Goal: Communication & Community: Answer question/provide support

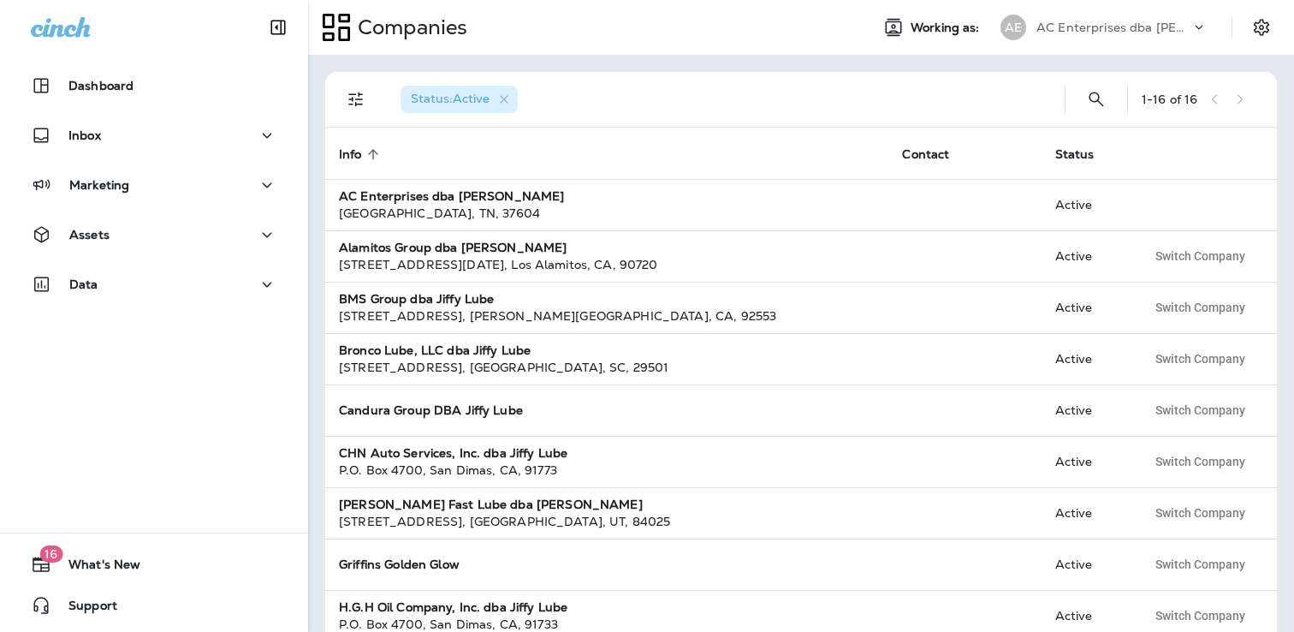
click at [1158, 16] on div "AC Enterprises dba [PERSON_NAME]" at bounding box center [1113, 28] width 154 height 26
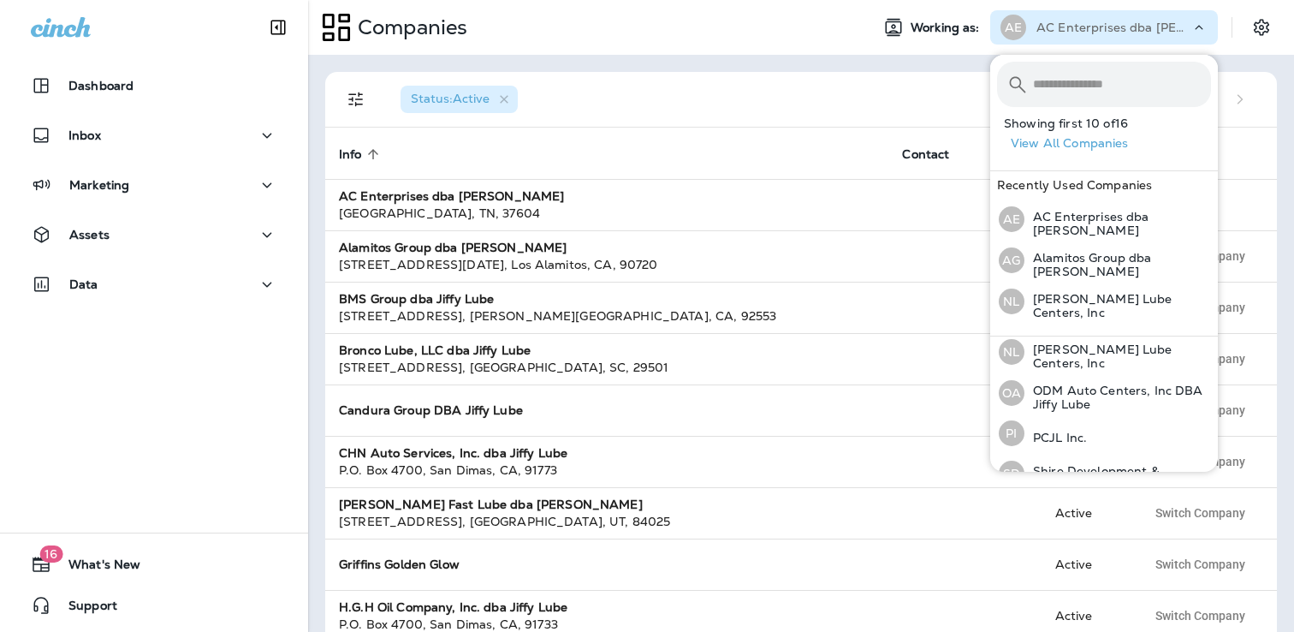
scroll to position [510, 0]
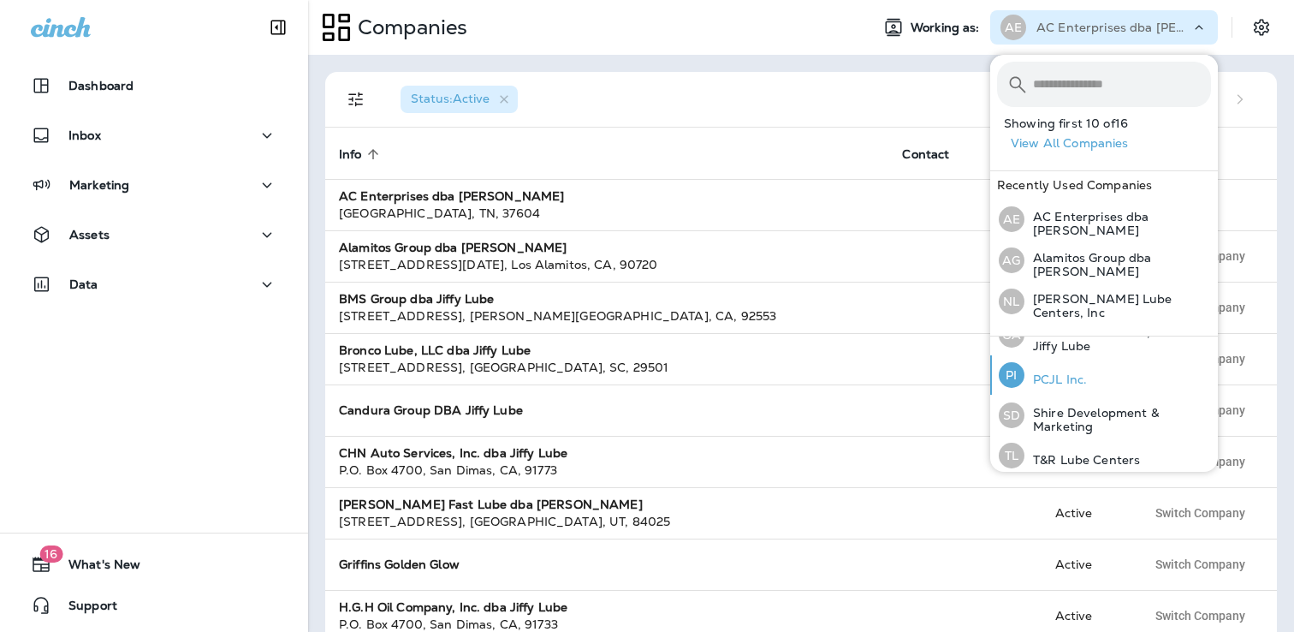
click at [1082, 372] on p "PCJL Inc." at bounding box center [1055, 379] width 62 height 14
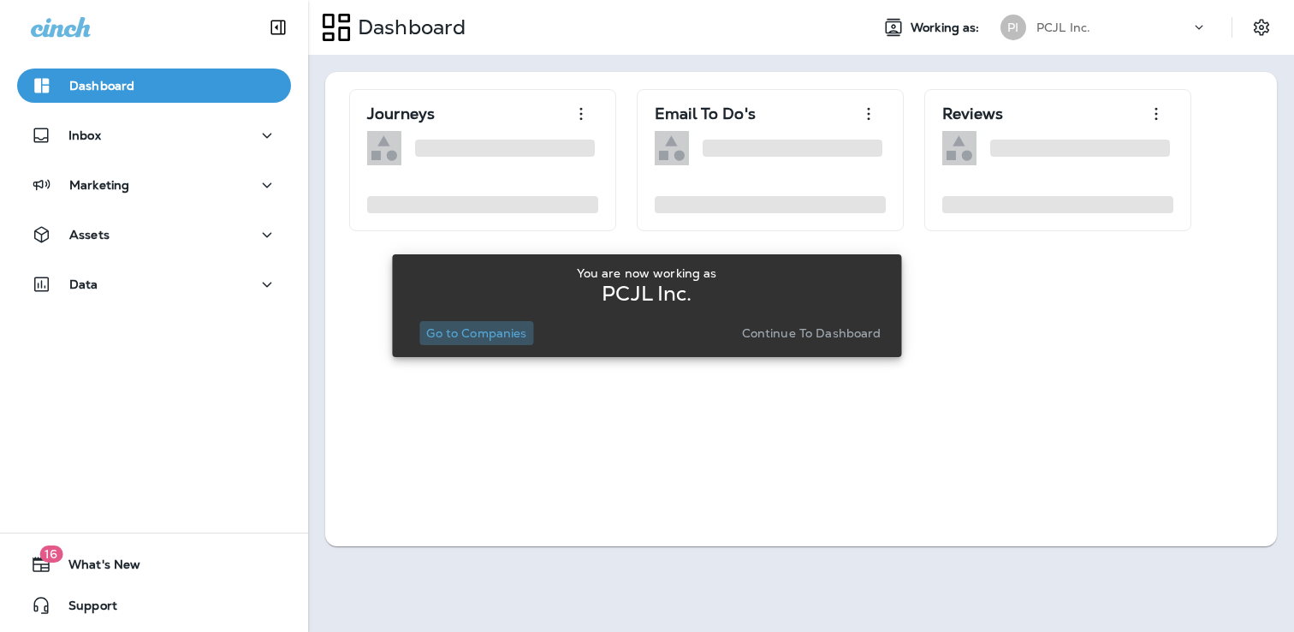
click at [472, 341] on button "Go to Companies" at bounding box center [476, 333] width 114 height 24
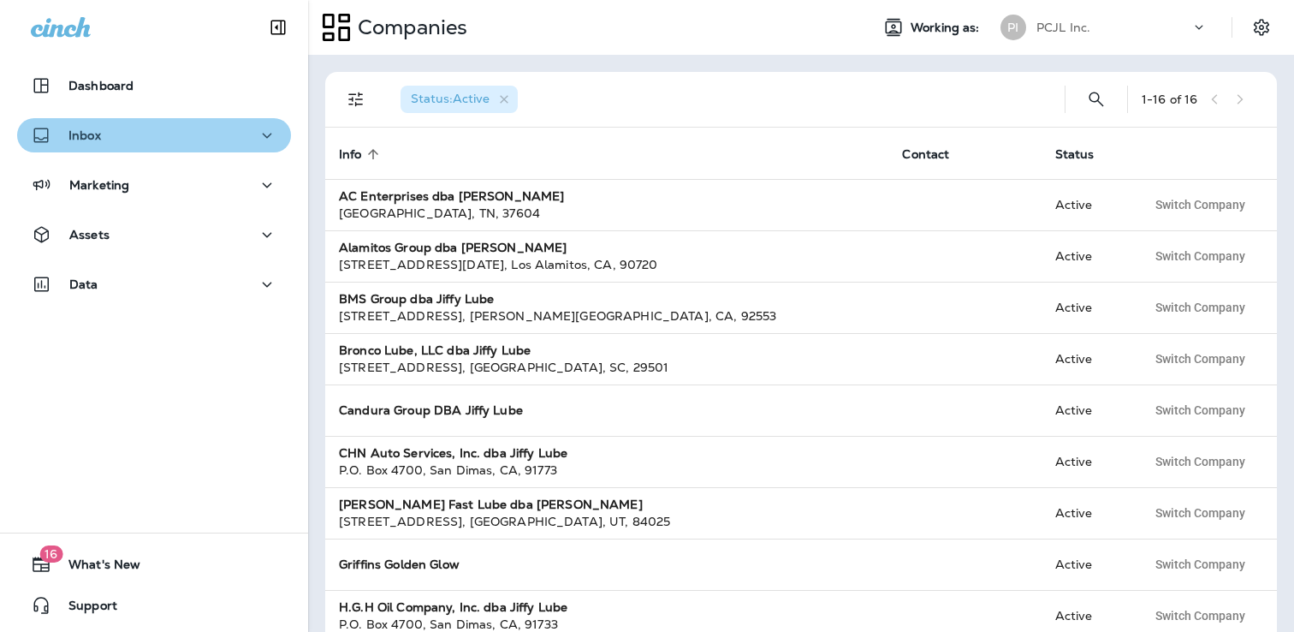
click at [108, 119] on button "Inbox" at bounding box center [154, 135] width 274 height 34
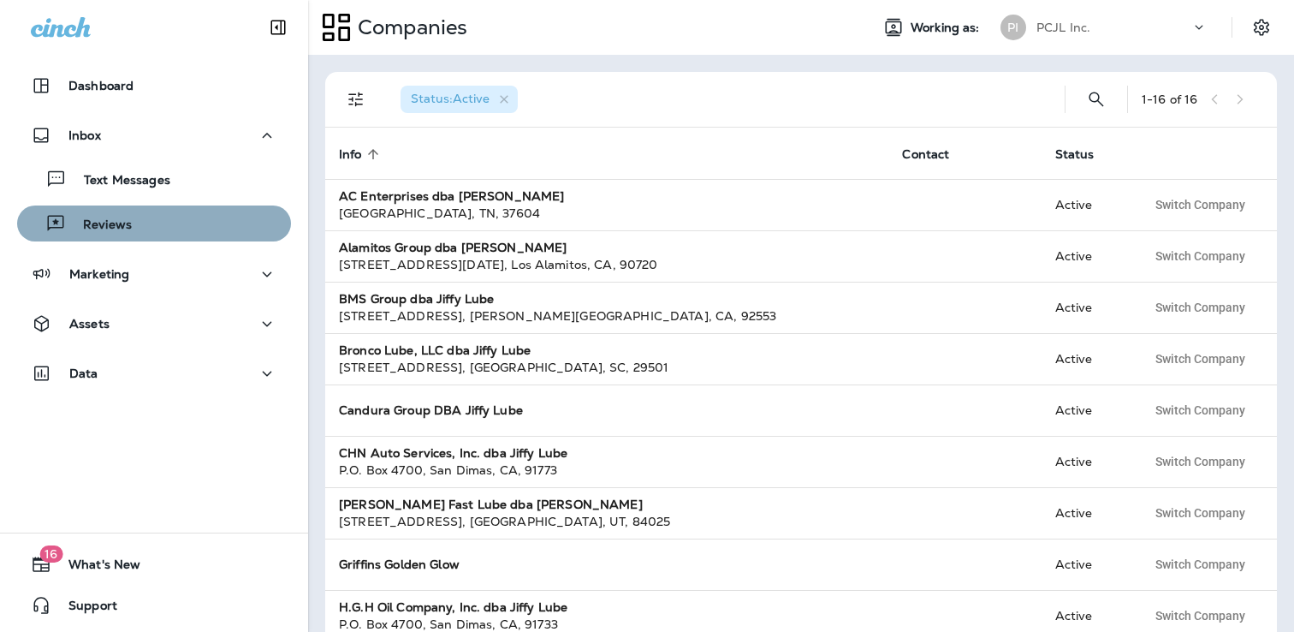
click at [105, 235] on div "Reviews" at bounding box center [78, 224] width 108 height 26
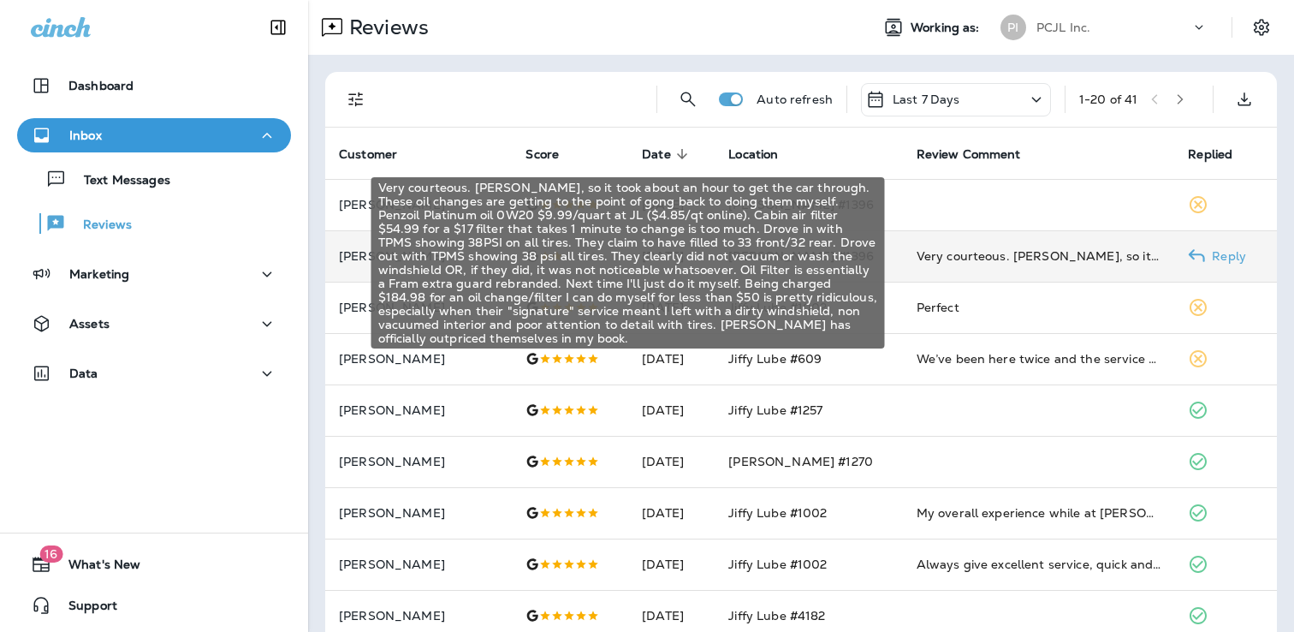
click at [956, 260] on div "Very courteous. [PERSON_NAME], so it took about an hour to get the car through.…" at bounding box center [1039, 255] width 245 height 17
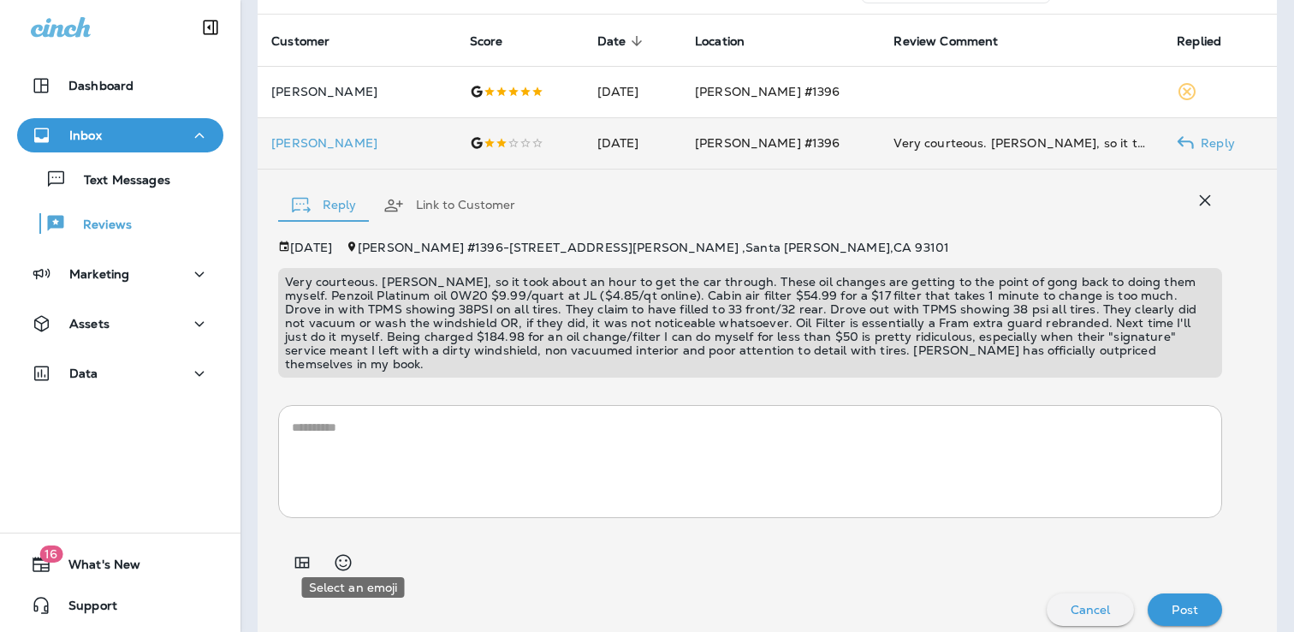
click at [312, 552] on icon "Add in a premade template" at bounding box center [302, 562] width 21 height 21
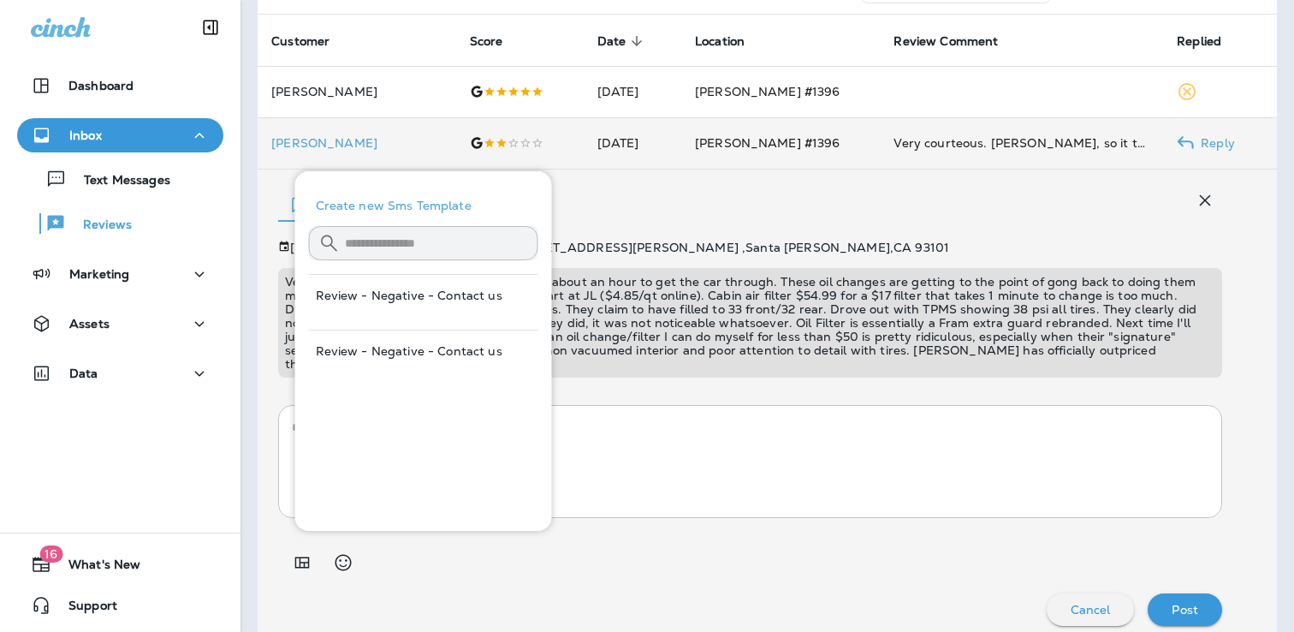
click at [412, 354] on button "Review - Negative - Contact us" at bounding box center [423, 350] width 229 height 41
type textarea "**********"
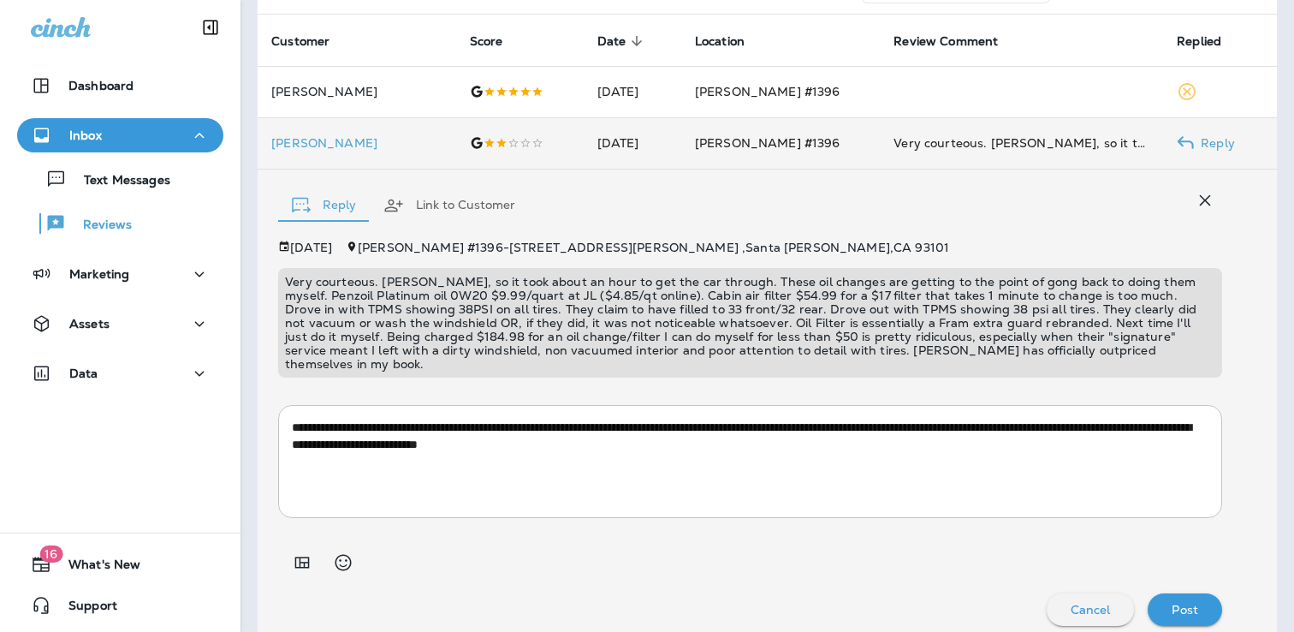
click at [1180, 602] on p "Post" at bounding box center [1185, 609] width 27 height 14
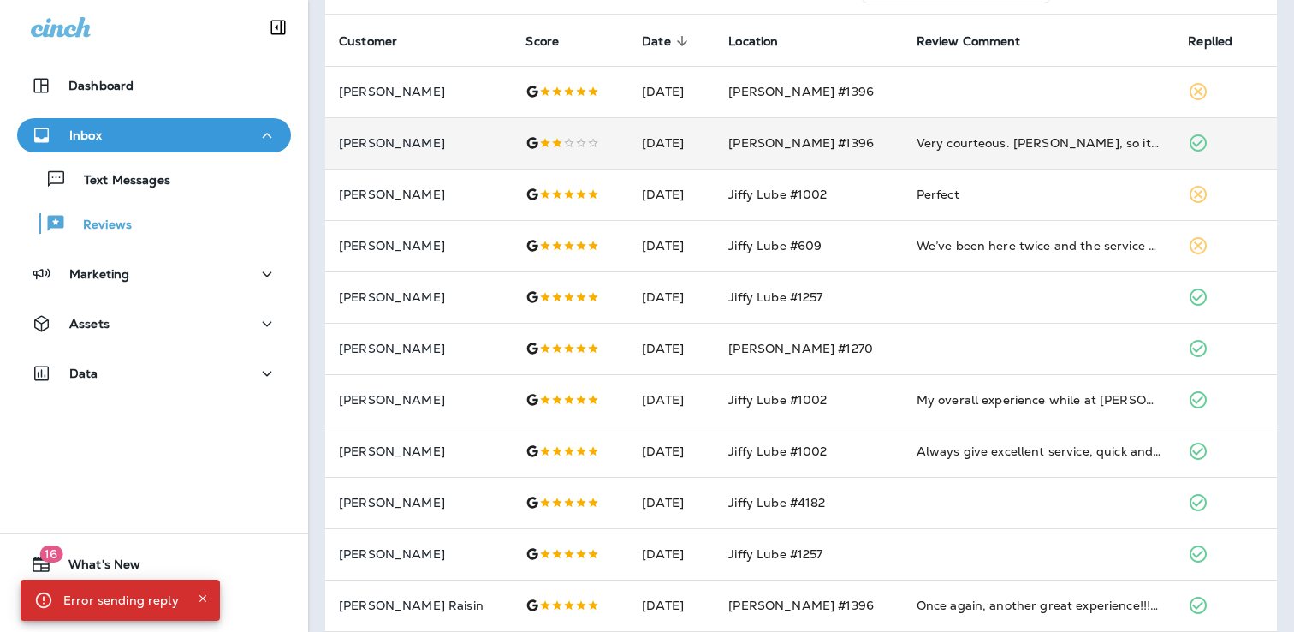
scroll to position [0, 0]
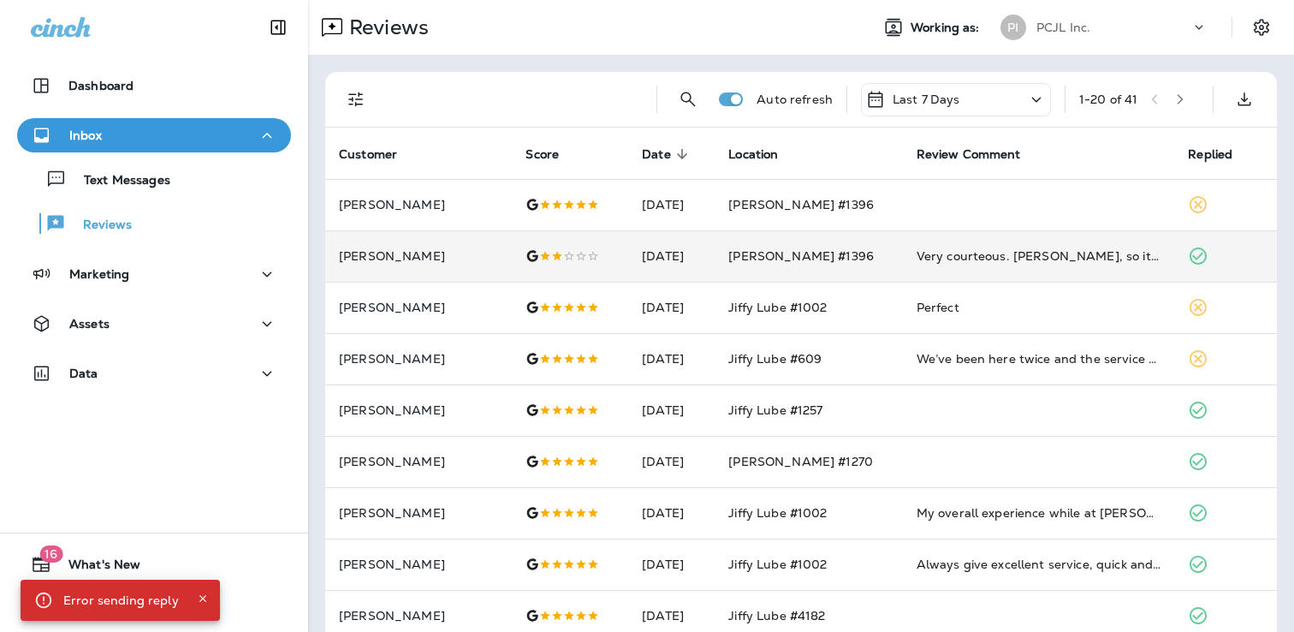
click at [1114, 18] on div "PCJL Inc." at bounding box center [1113, 28] width 154 height 26
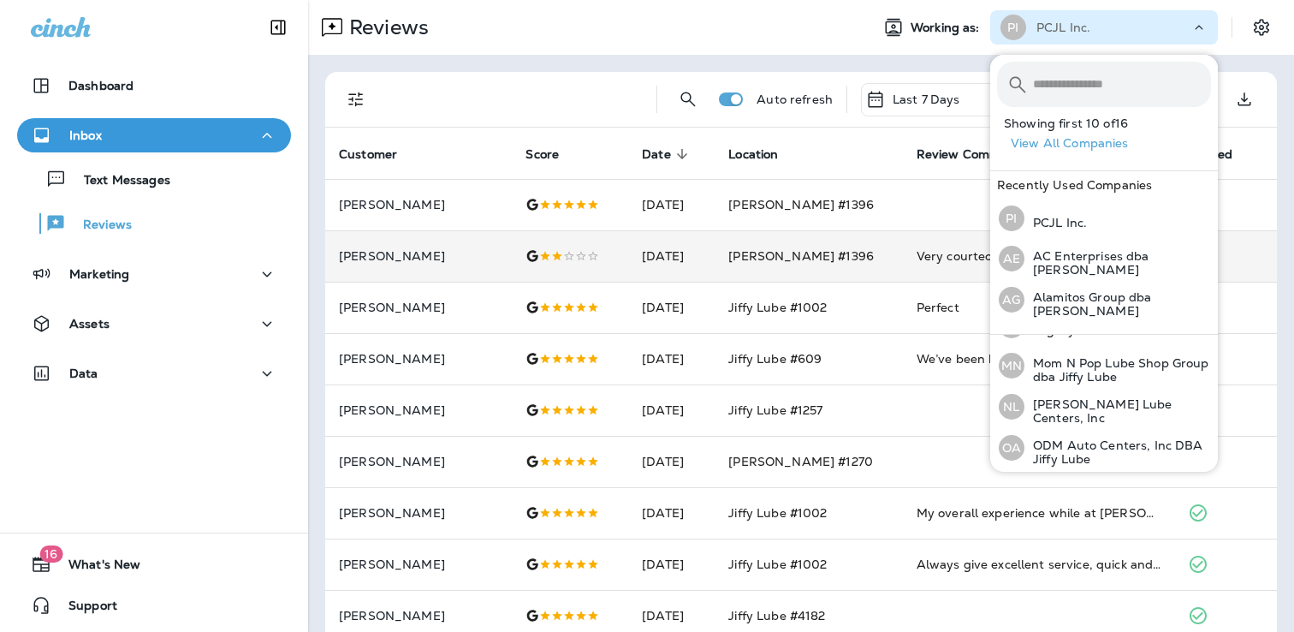
scroll to position [420, 0]
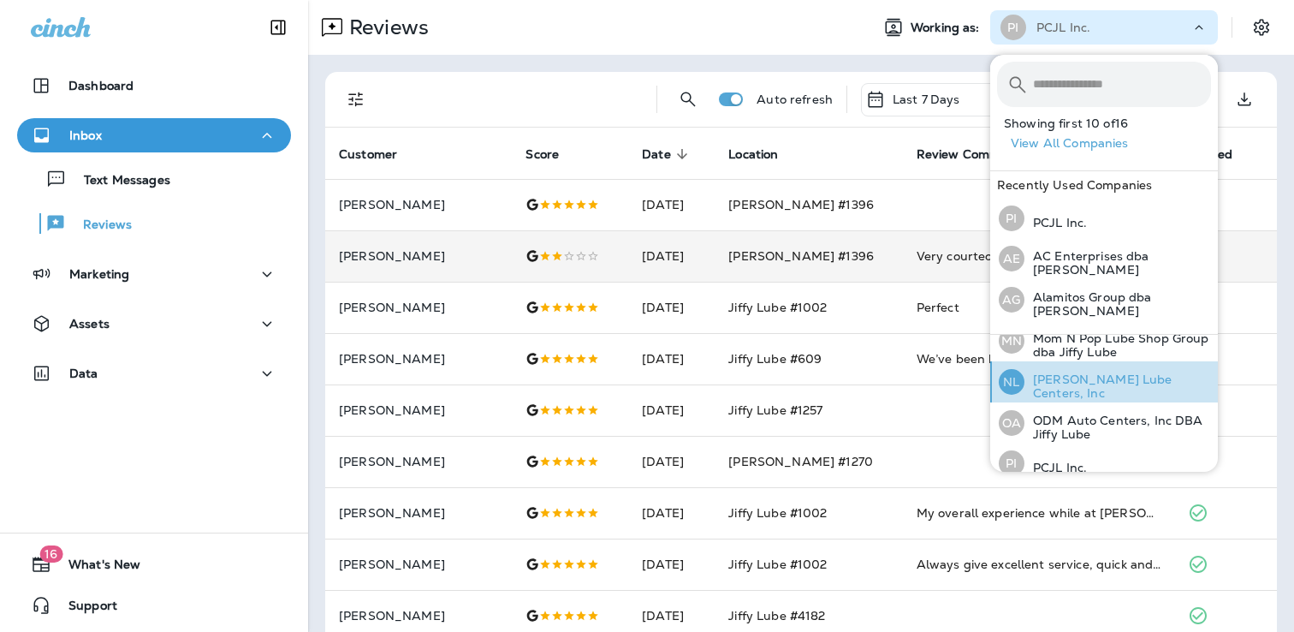
click at [1060, 380] on p "[PERSON_NAME] Lube Centers, Inc" at bounding box center [1117, 385] width 187 height 27
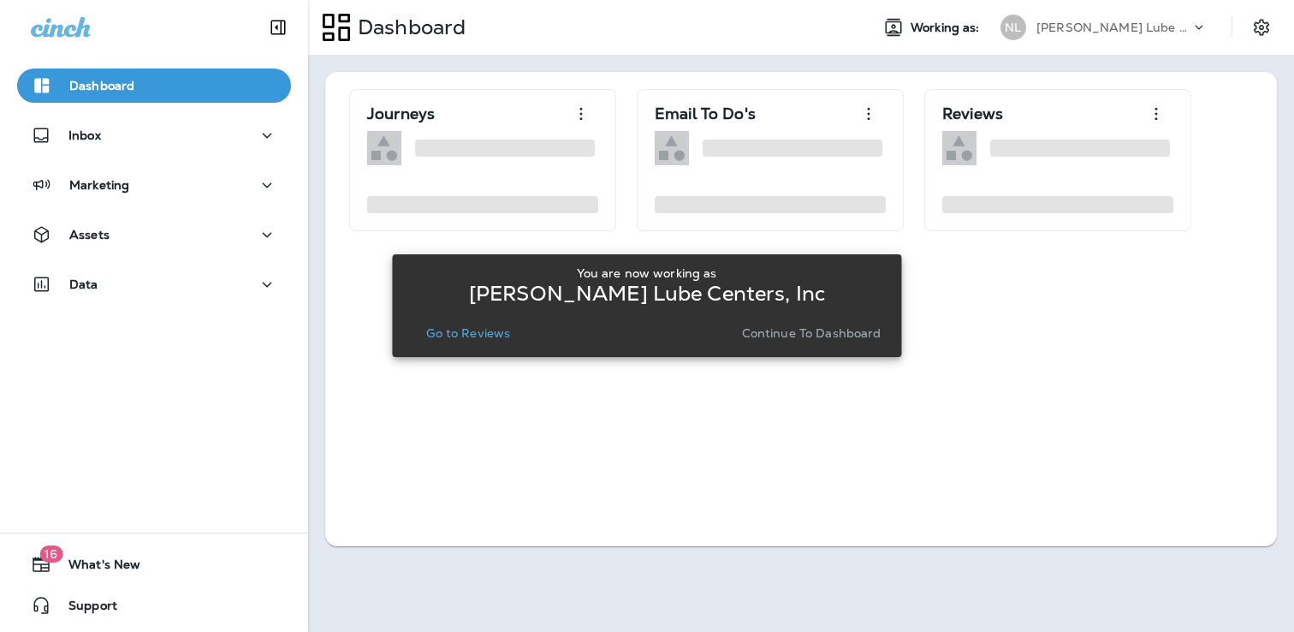
click at [506, 331] on p "Go to Reviews" at bounding box center [468, 333] width 84 height 14
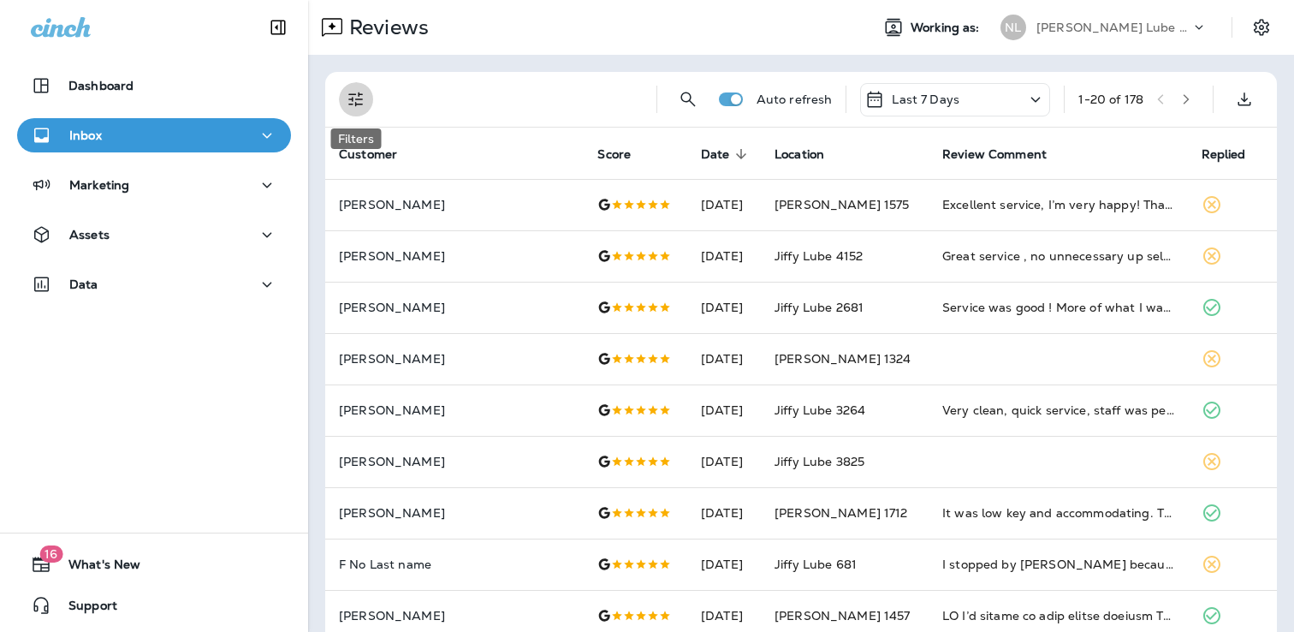
click at [352, 109] on icon "Filters" at bounding box center [356, 99] width 21 height 21
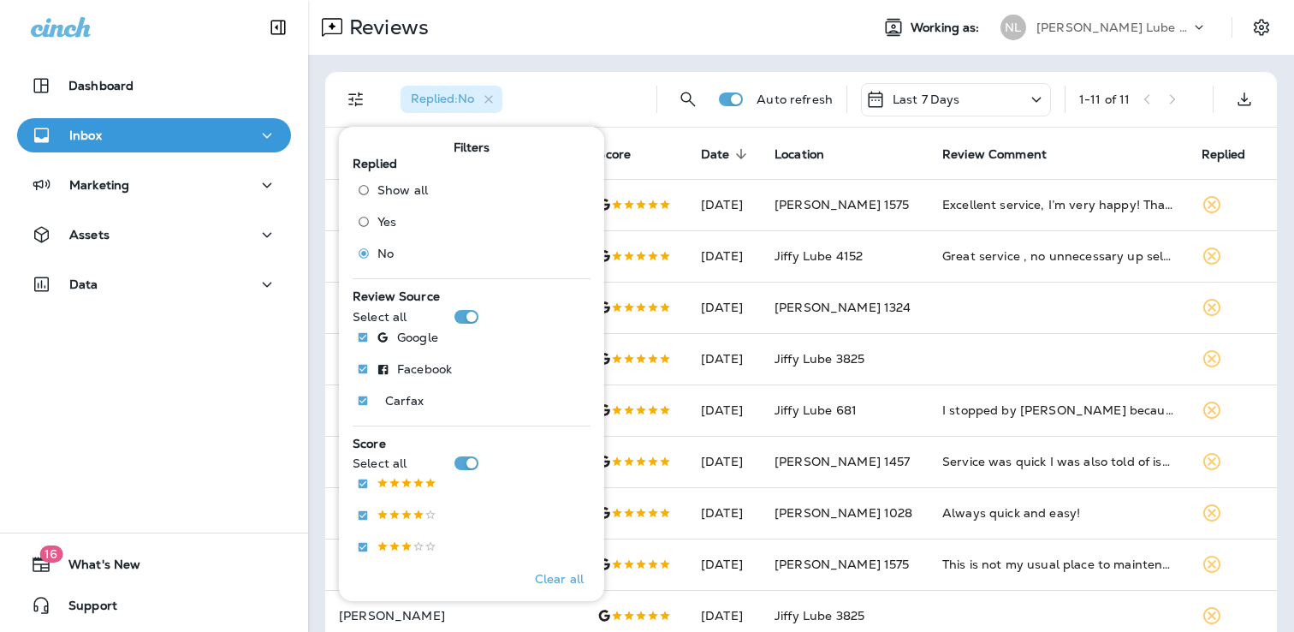
click at [771, 19] on div "Reviews" at bounding box center [582, 27] width 548 height 34
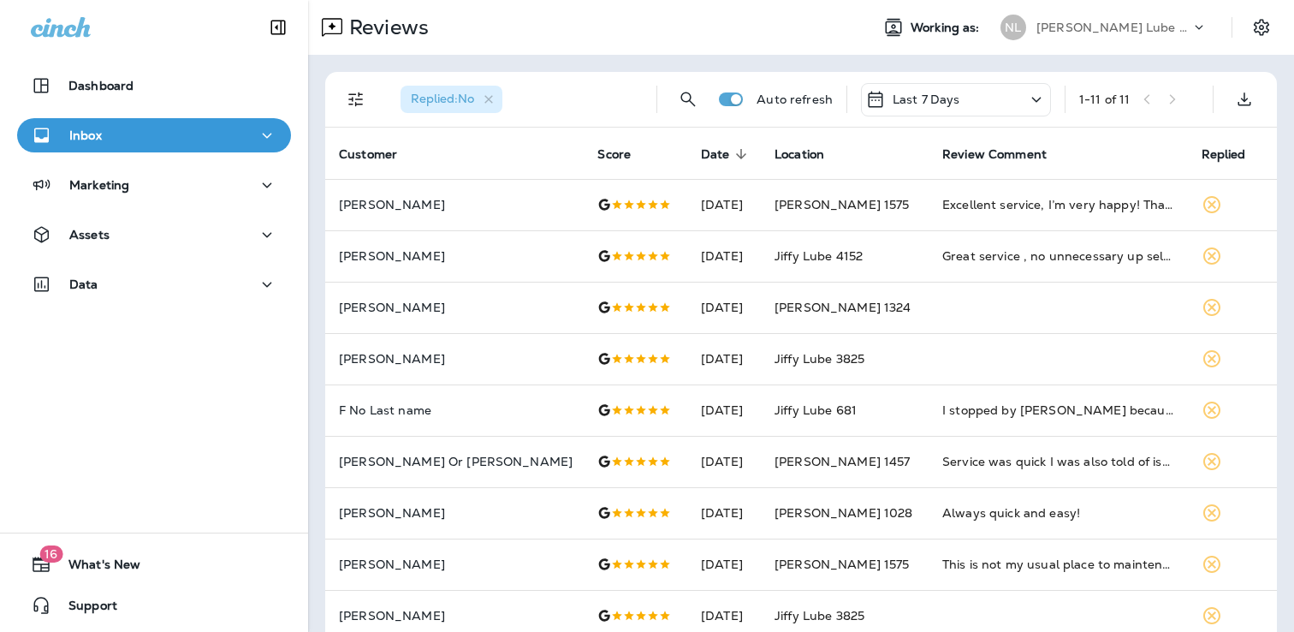
click at [361, 98] on icon "Filters" at bounding box center [355, 99] width 15 height 15
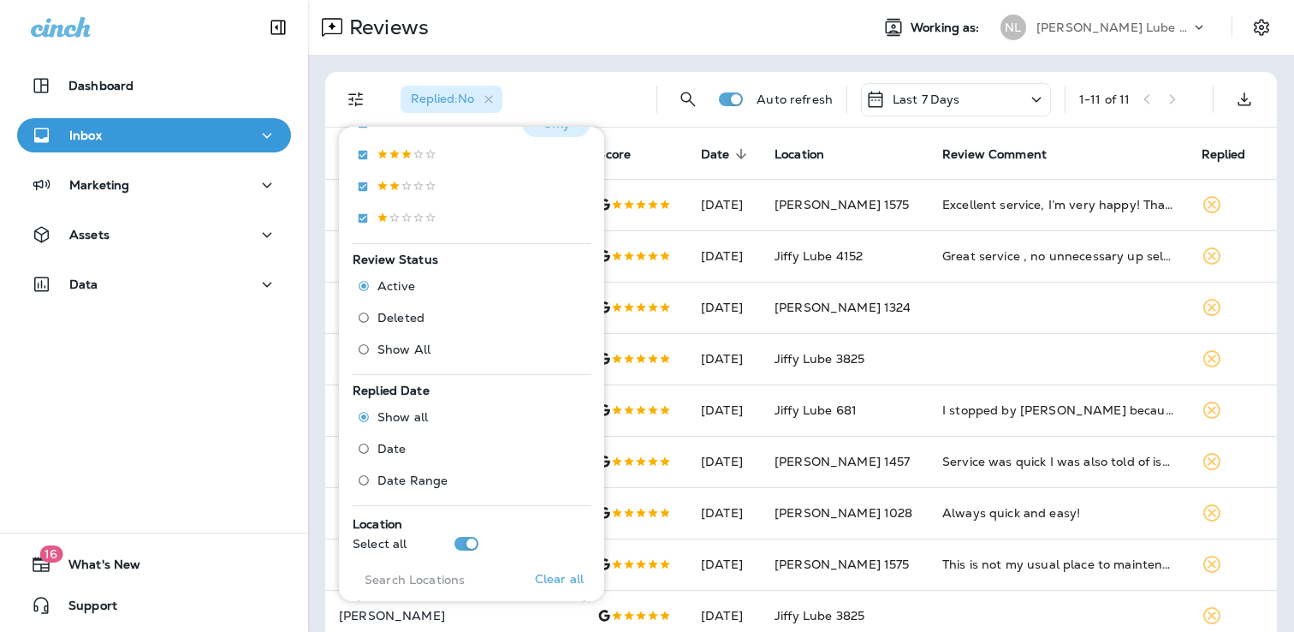
scroll to position [417, 0]
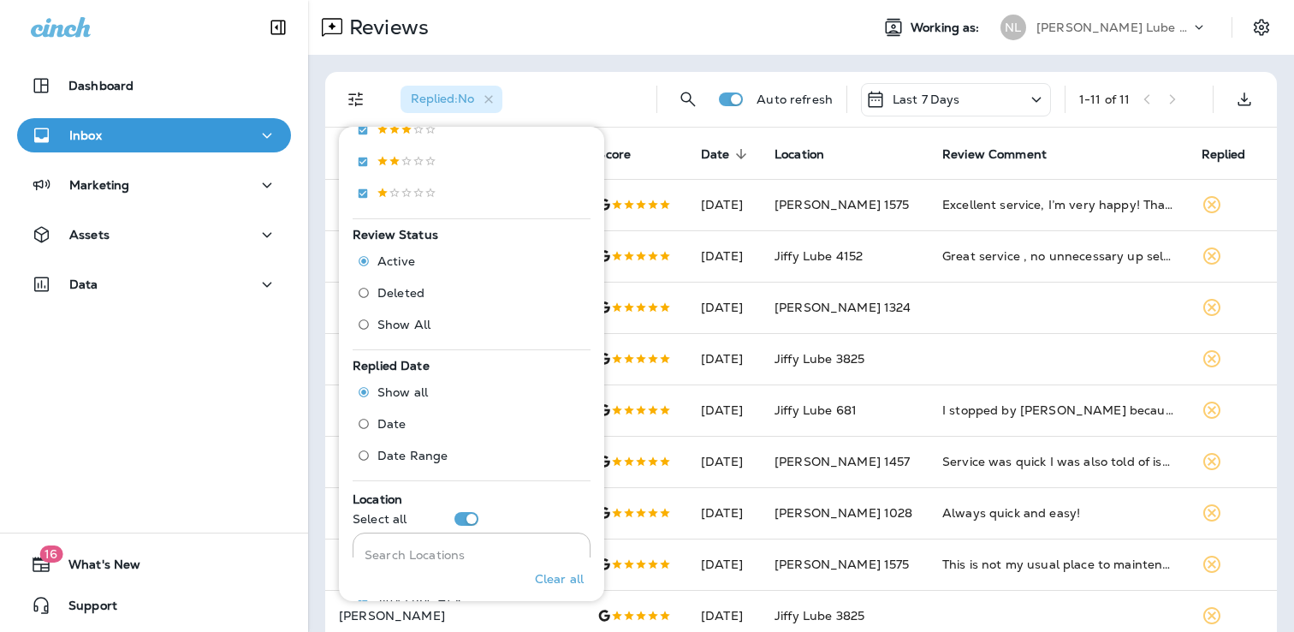
click at [397, 298] on span "Deleted" at bounding box center [400, 293] width 47 height 14
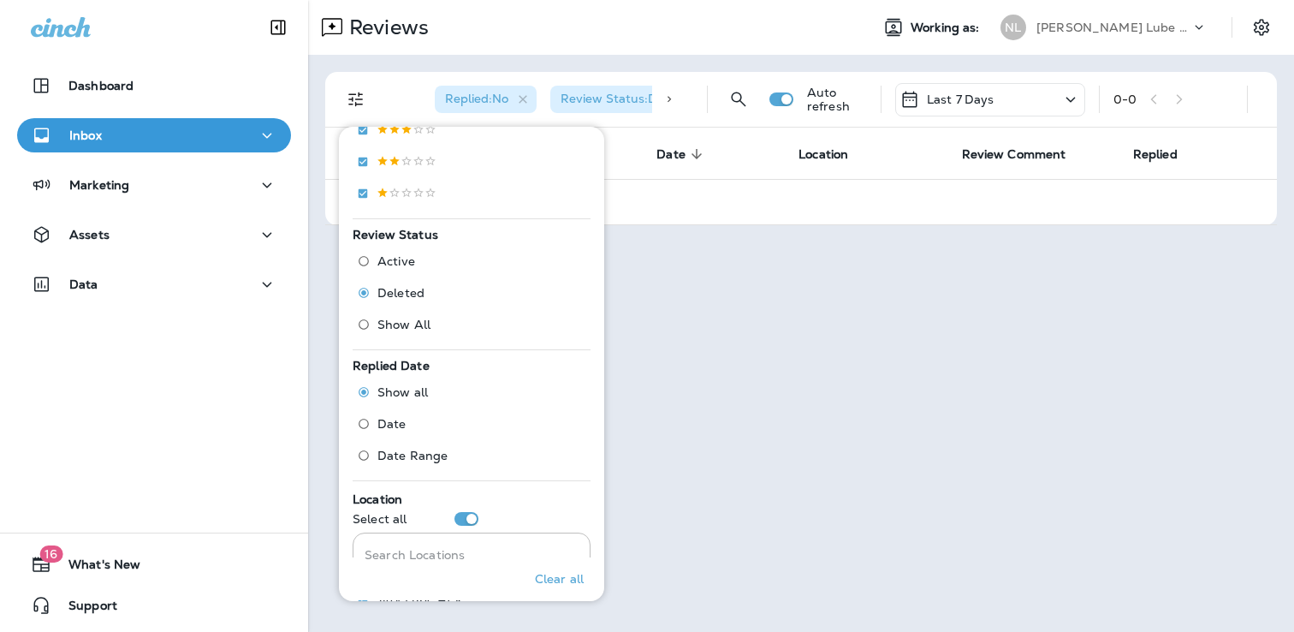
click at [745, 427] on div "Reviews Working as: [PERSON_NAME] Lube Centers, Inc Replied : No Review Status …" at bounding box center [801, 316] width 986 height 632
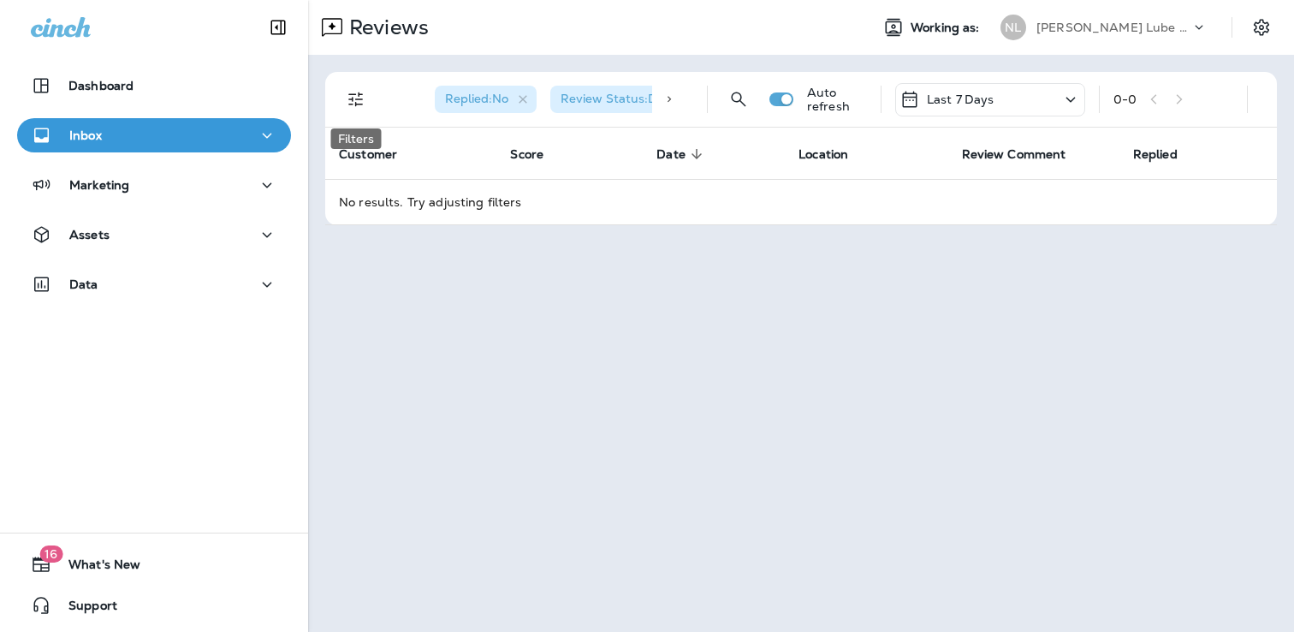
click at [364, 111] on button "Filters" at bounding box center [356, 99] width 34 height 34
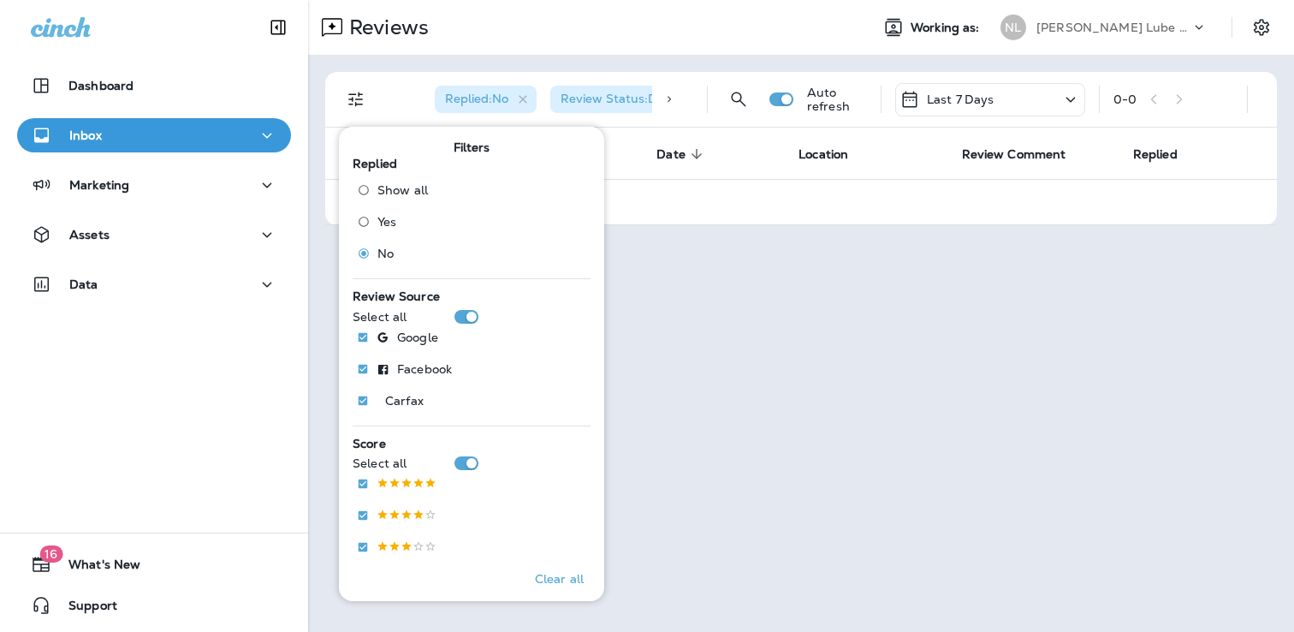
click at [394, 193] on span "Show all" at bounding box center [402, 190] width 50 height 14
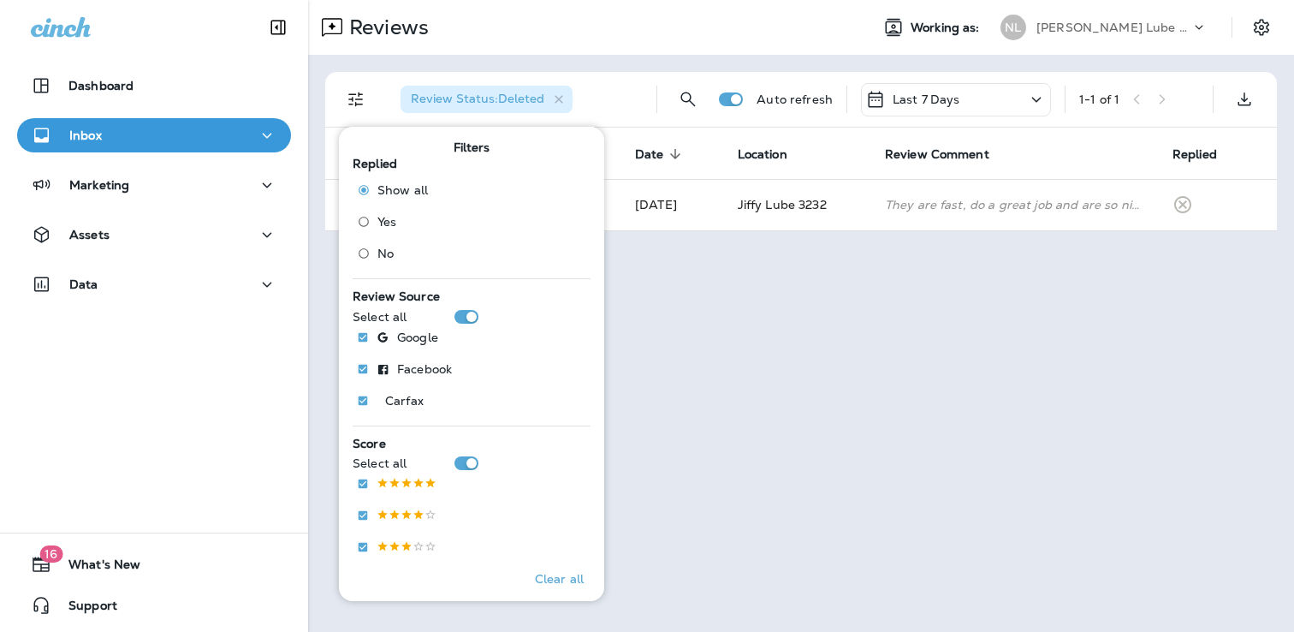
click at [565, 57] on div "Review Status : Deleted Auto refresh Last 7 Days 1 - 1 of 1 Customer Score Date…" at bounding box center [801, 151] width 986 height 193
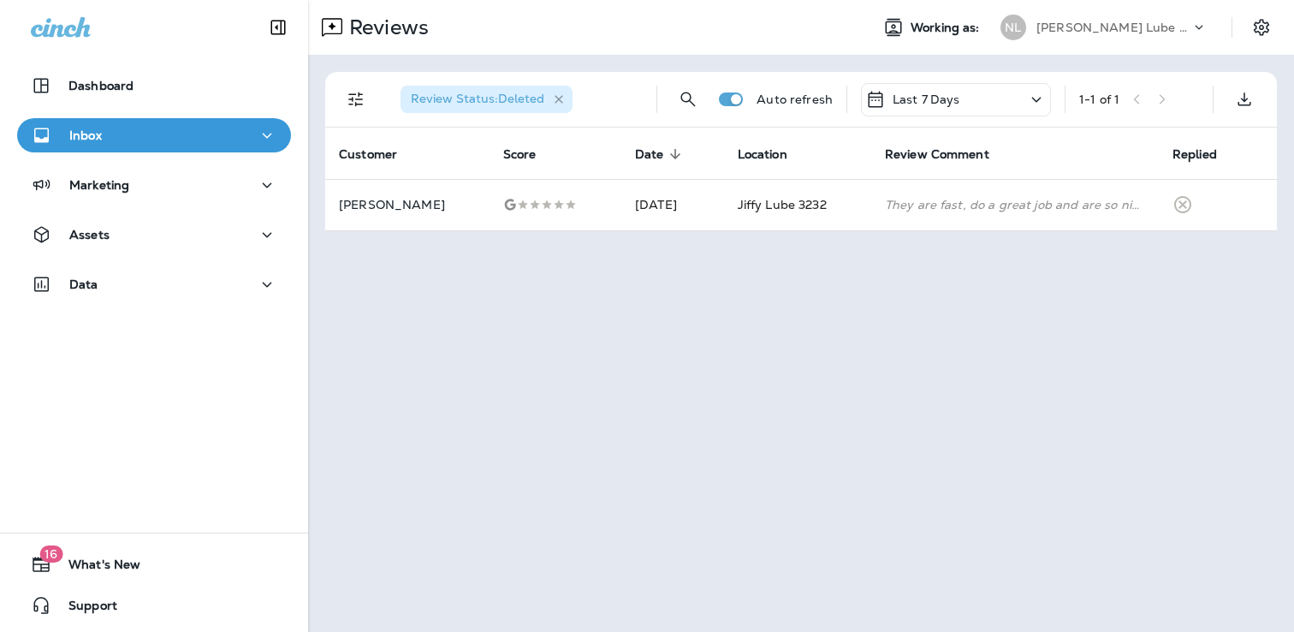
click at [560, 98] on icon "button" at bounding box center [559, 99] width 15 height 15
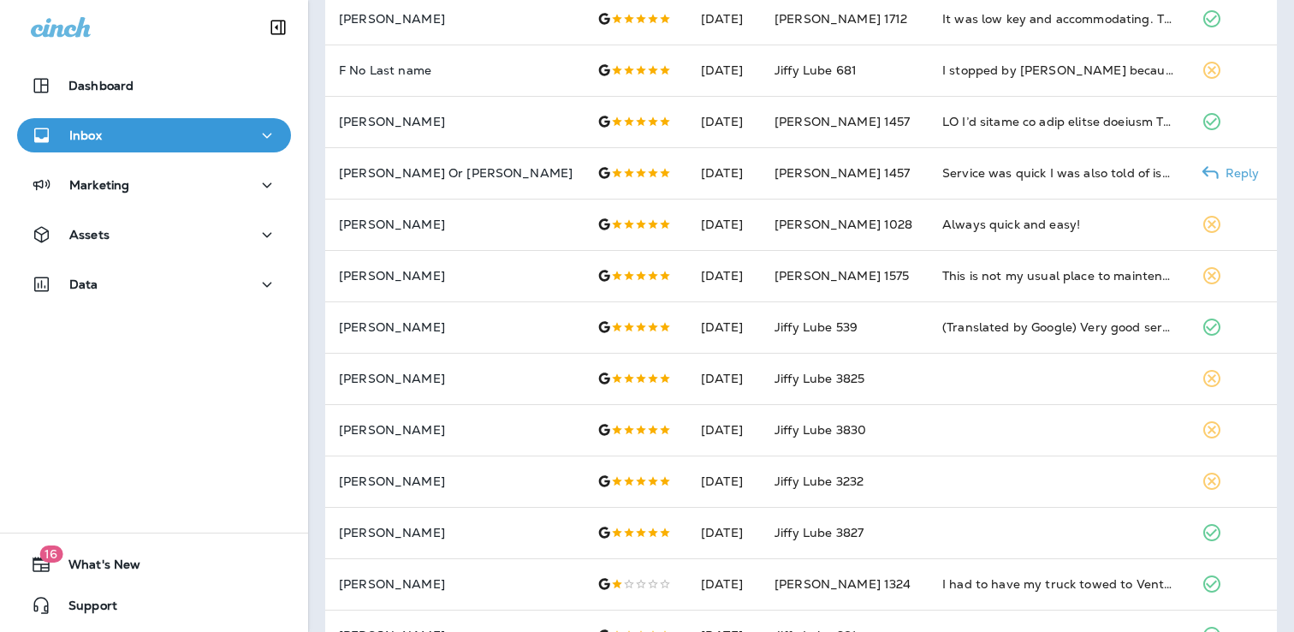
scroll to position [591, 0]
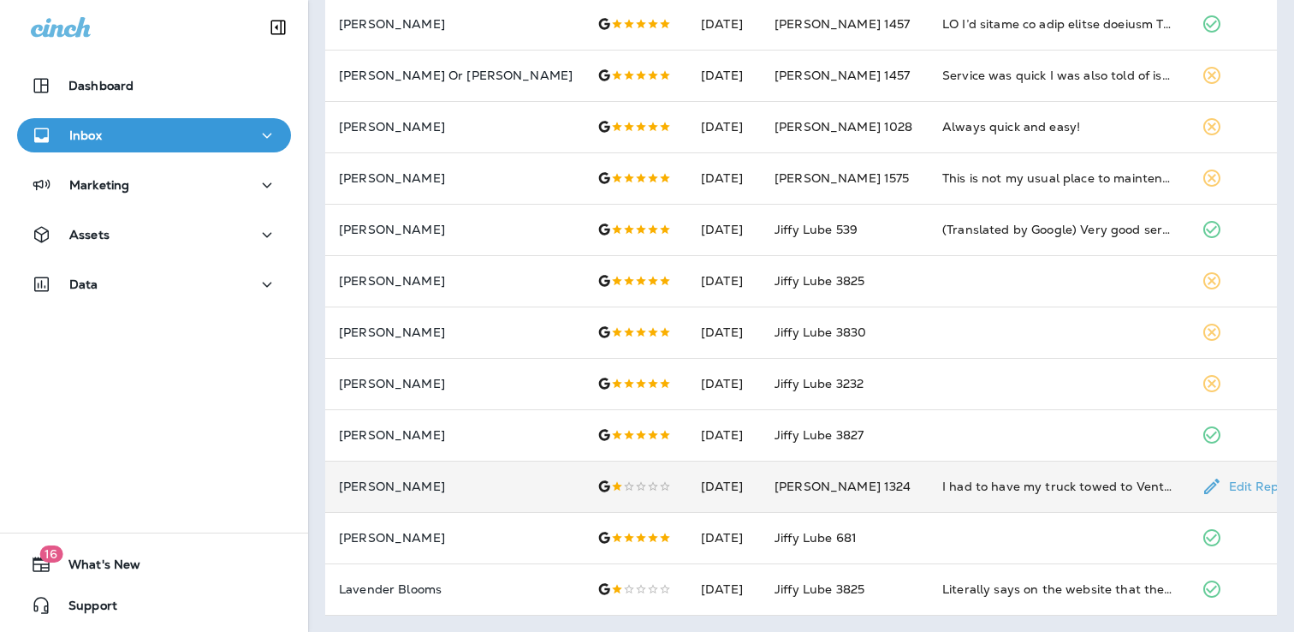
click at [372, 483] on p "[PERSON_NAME]" at bounding box center [454, 486] width 231 height 14
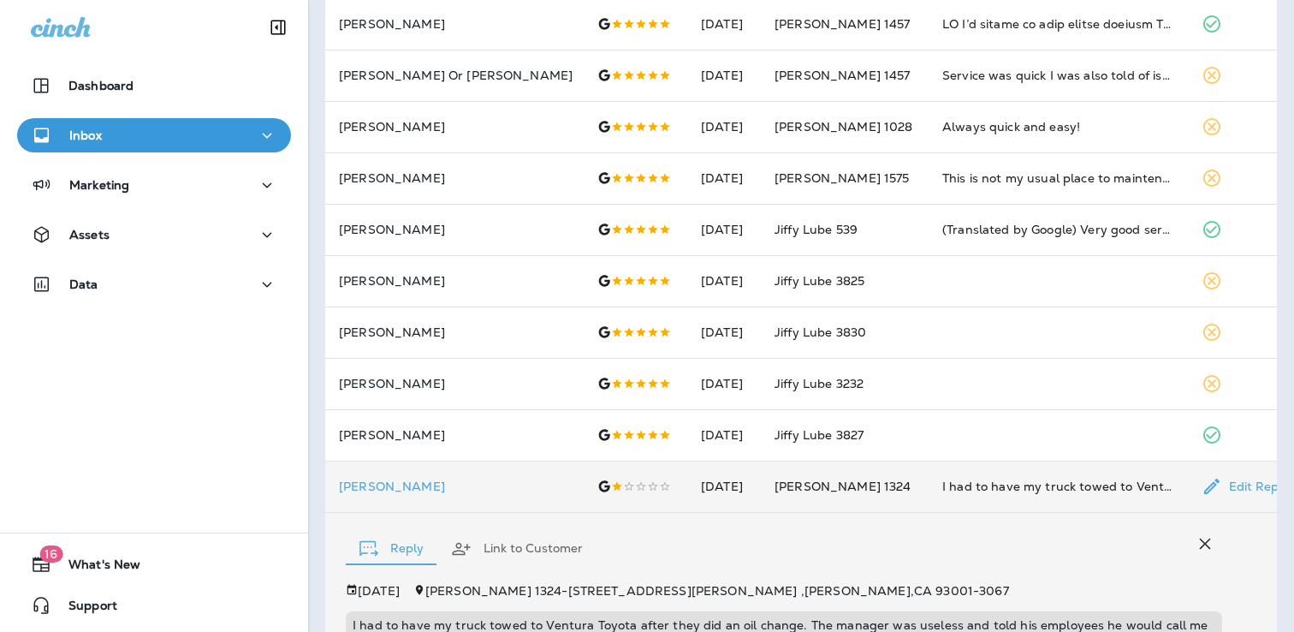
scroll to position [907, 0]
